Goal: Navigation & Orientation: Understand site structure

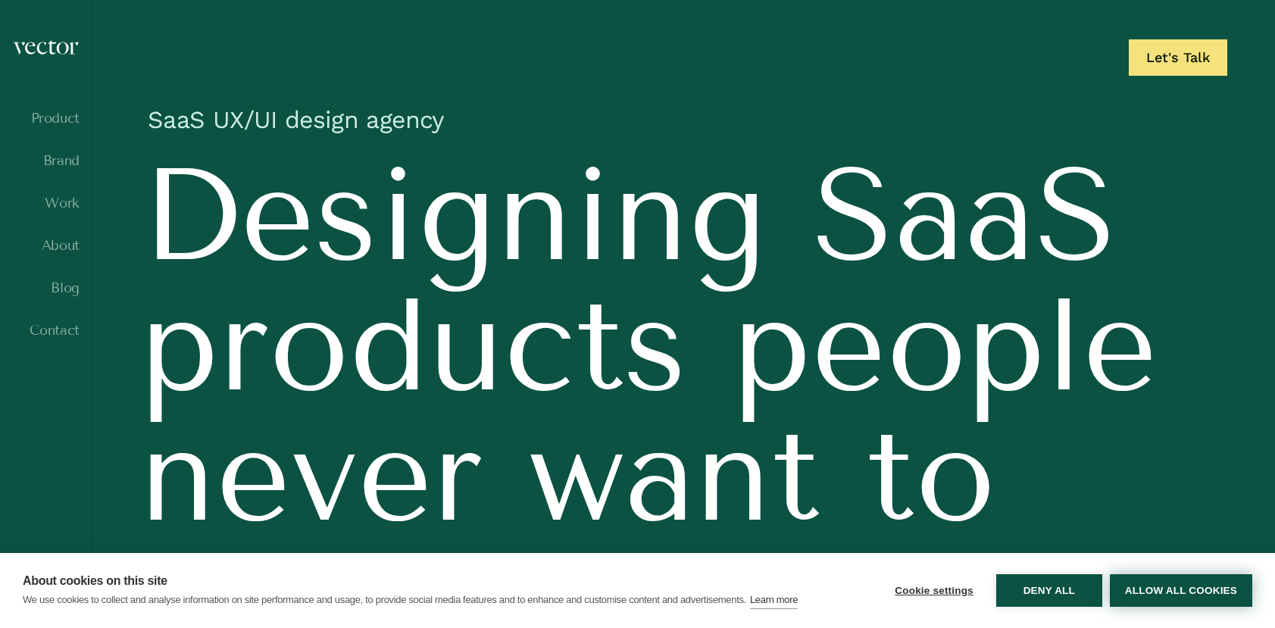
click at [1180, 600] on button "Allow all cookies" at bounding box center [1181, 590] width 142 height 33
click at [67, 159] on link "Brand" at bounding box center [45, 160] width 67 height 15
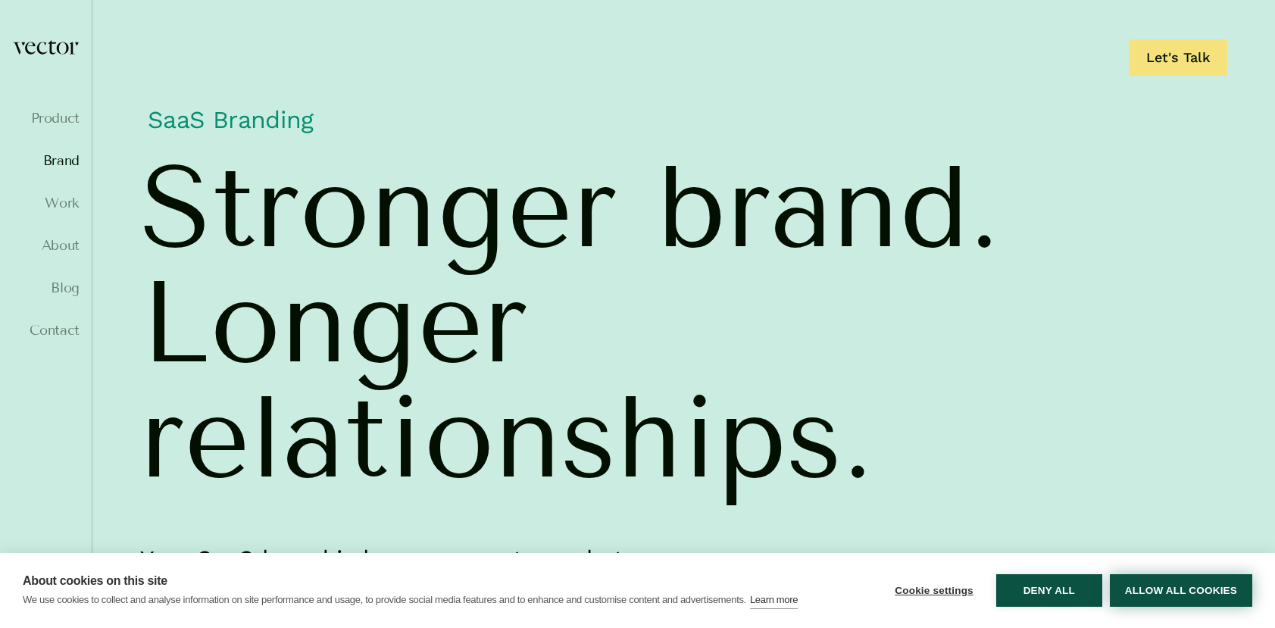
click at [1150, 596] on button "Allow all cookies" at bounding box center [1181, 590] width 142 height 33
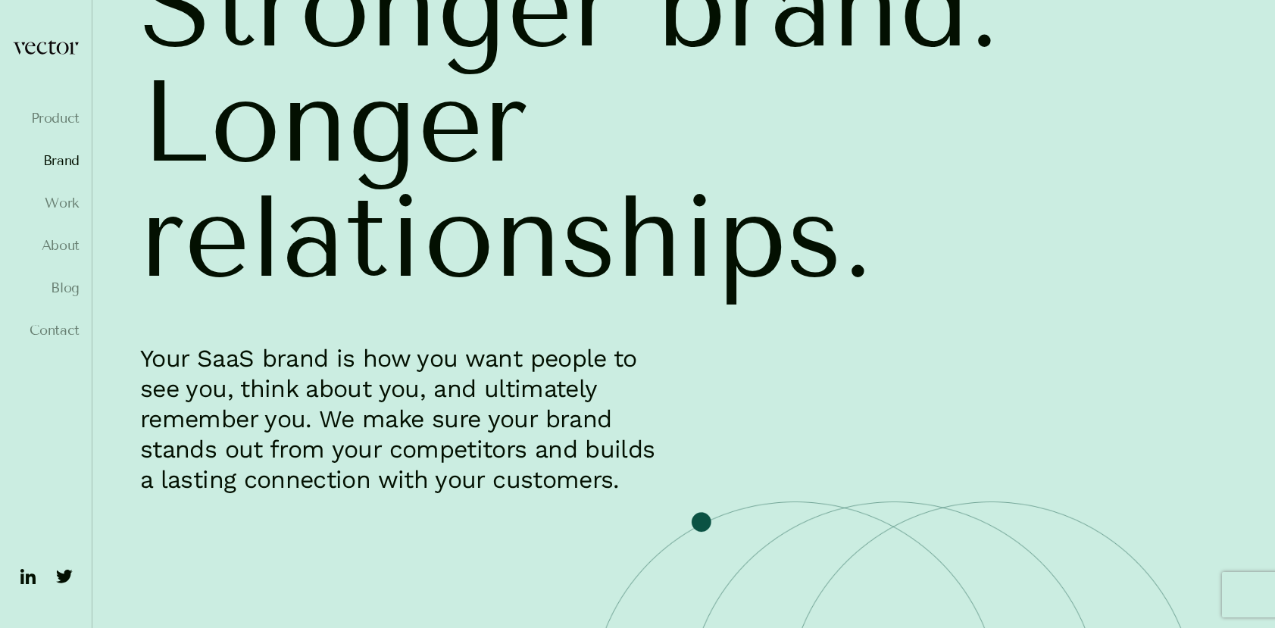
scroll to position [205, 0]
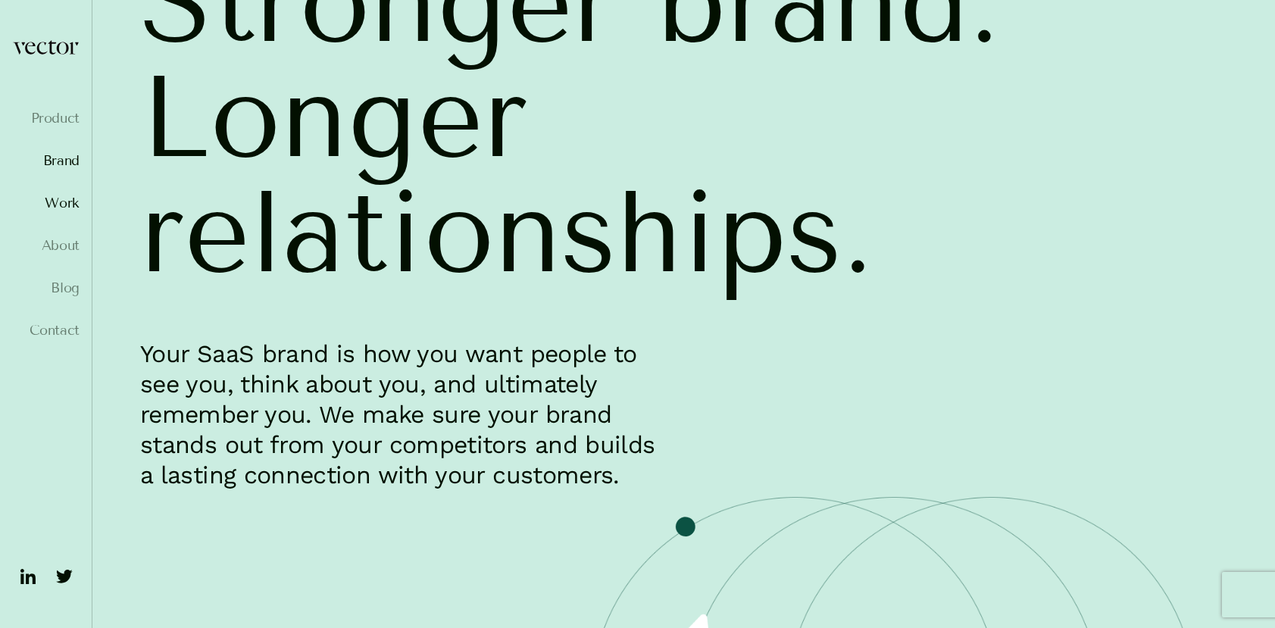
click at [55, 205] on link "Work" at bounding box center [45, 202] width 67 height 15
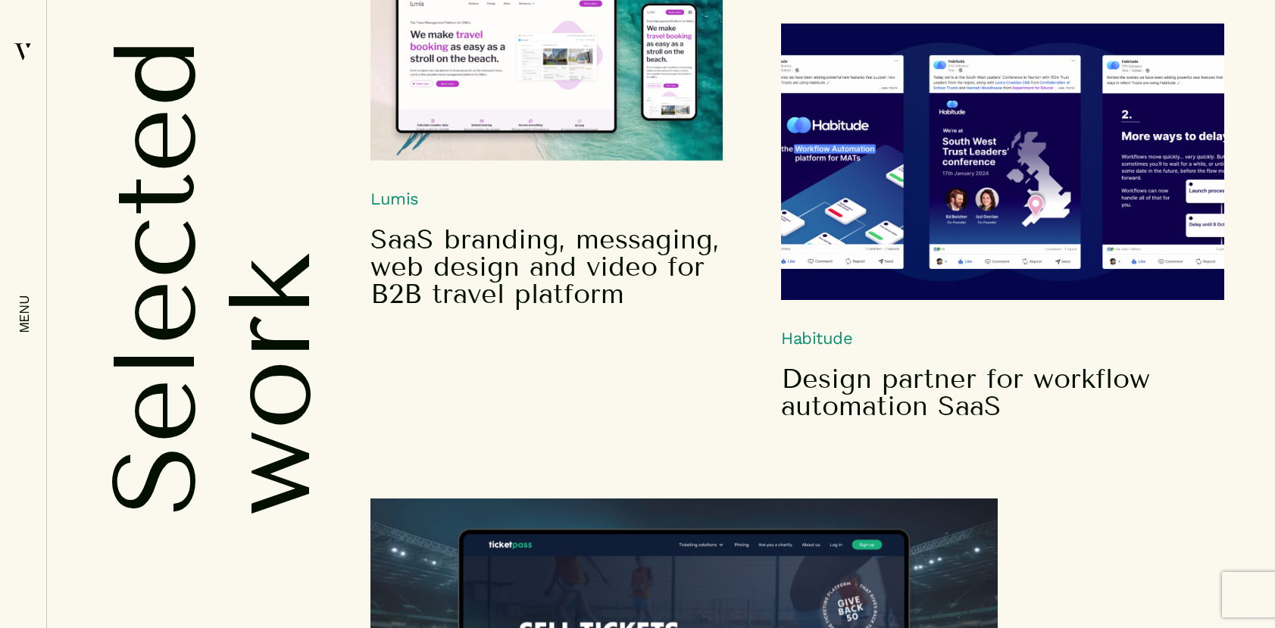
scroll to position [853, 0]
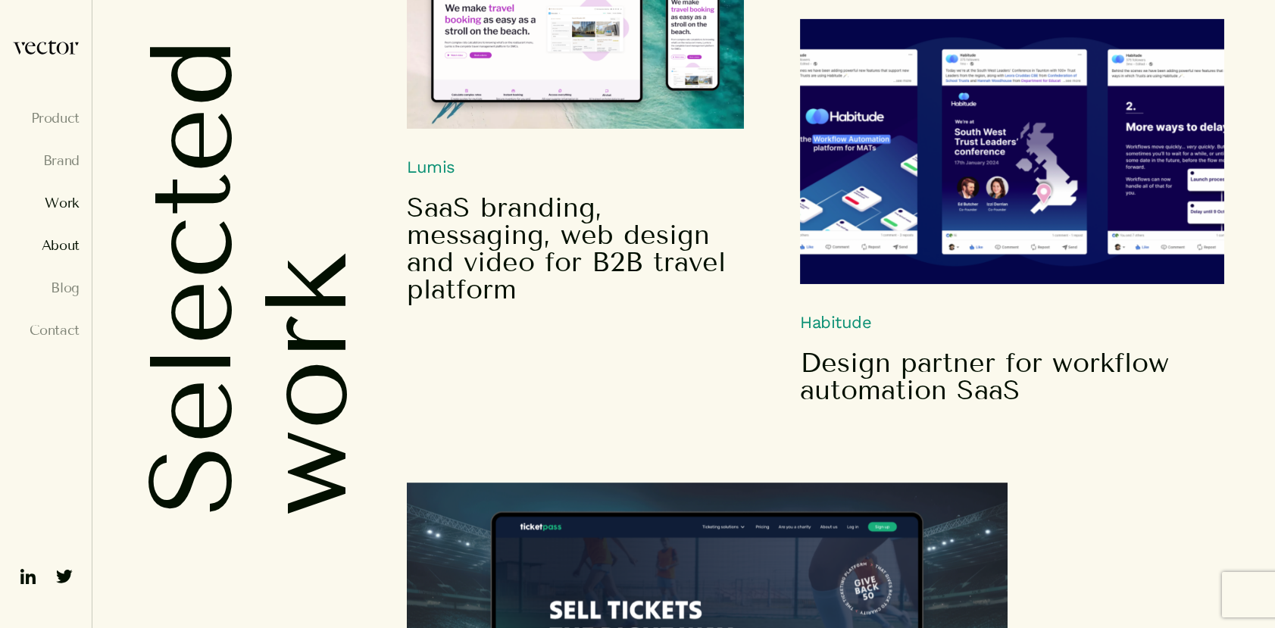
click at [61, 247] on link "About" at bounding box center [45, 245] width 67 height 15
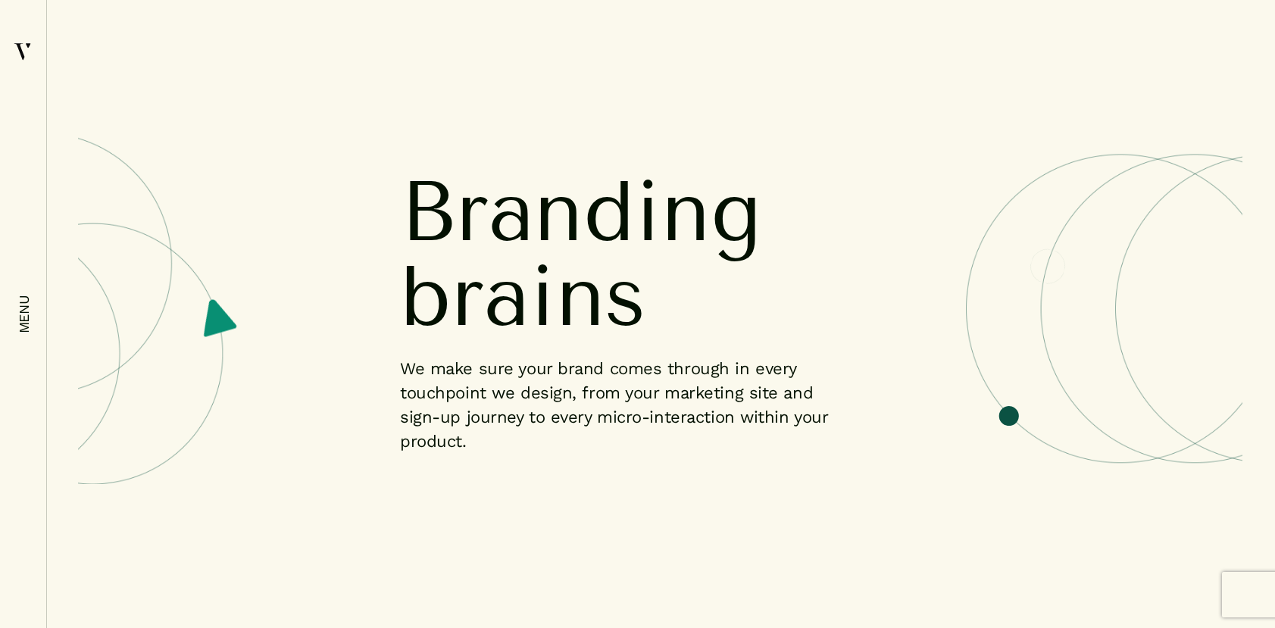
scroll to position [1712, 0]
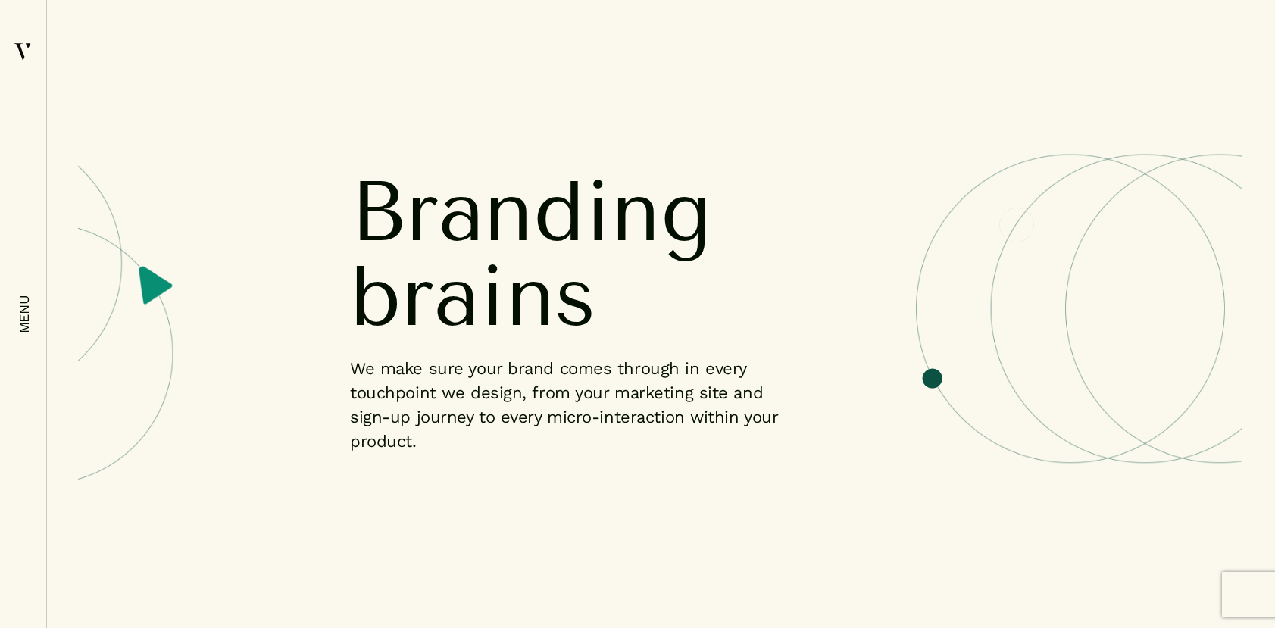
click at [931, 368] on g at bounding box center [1070, 308] width 309 height 309
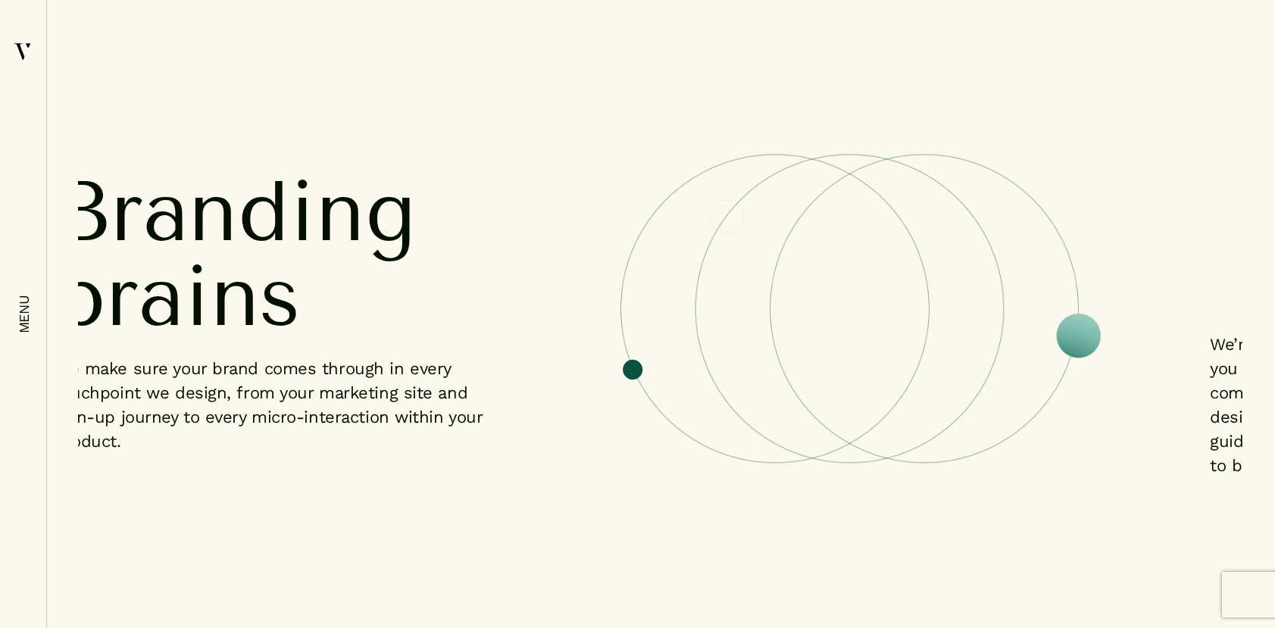
scroll to position [2012, 0]
